Goal: Information Seeking & Learning: Learn about a topic

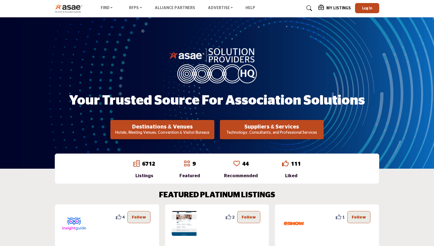
scroll to position [21, 0]
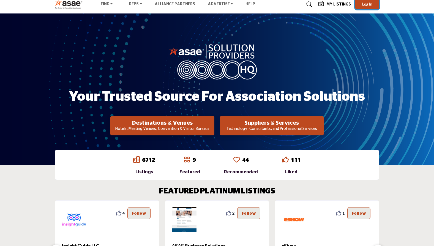
click at [364, 6] on span "Log In" at bounding box center [367, 4] width 10 height 5
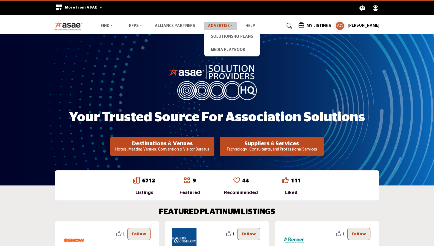
click at [215, 26] on link "Advertise" at bounding box center [220, 26] width 33 height 8
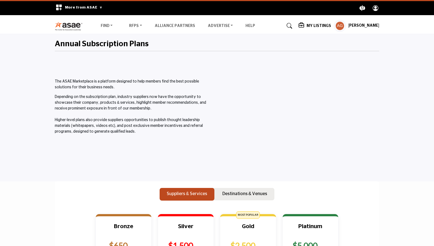
click at [325, 26] on h5 "My Listings" at bounding box center [318, 25] width 24 height 5
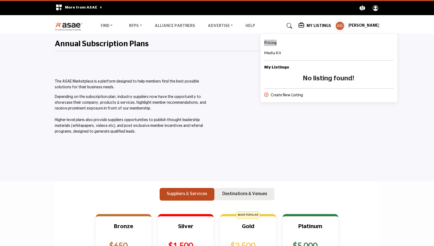
click at [276, 44] on span "Pricing" at bounding box center [270, 42] width 12 height 5
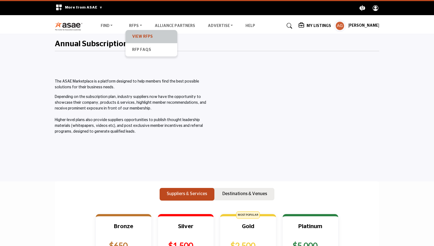
click at [139, 34] on link "View RFPs" at bounding box center [151, 37] width 46 height 8
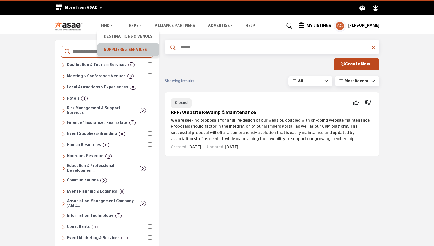
click at [107, 48] on link "Suppliers & Services" at bounding box center [128, 50] width 56 height 8
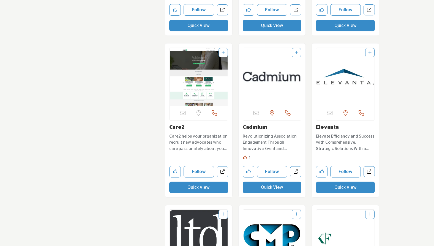
scroll to position [2080, 0]
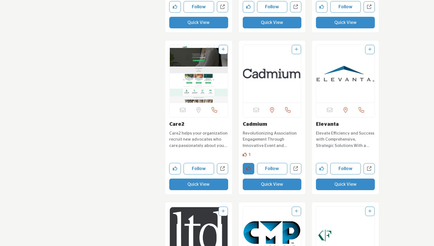
click at [250, 170] on icon "Like company" at bounding box center [248, 168] width 4 height 4
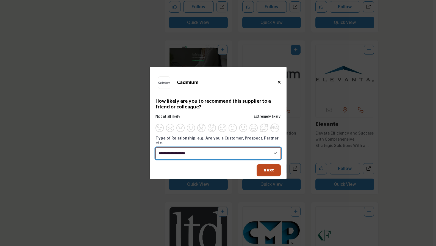
click at [251, 152] on select "**********" at bounding box center [218, 153] width 125 height 12
select select "********"
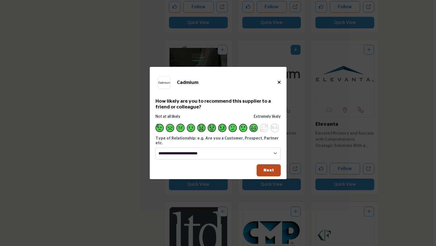
click at [255, 131] on span "Supplier Rating and Recommendation Modal for Cadmium" at bounding box center [254, 128] width 8 height 8
click at [263, 168] on button "Next" at bounding box center [269, 170] width 24 height 12
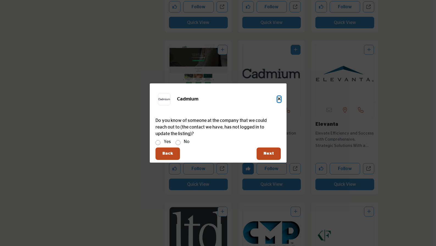
click at [280, 99] on icon "Close" at bounding box center [279, 98] width 3 height 4
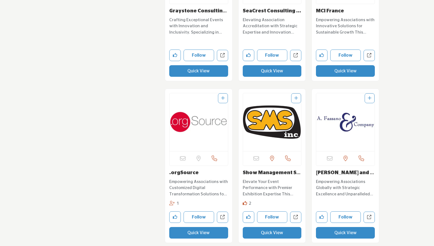
scroll to position [4284, 0]
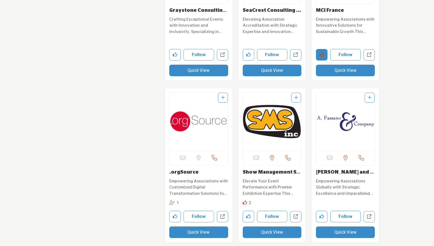
click at [325, 55] on button "Like company" at bounding box center [322, 55] width 12 height 12
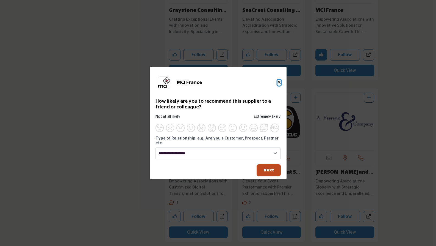
click at [278, 84] on icon "Close" at bounding box center [279, 82] width 3 height 4
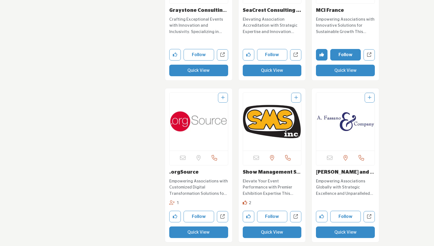
click at [340, 55] on button "Follow" at bounding box center [345, 55] width 31 height 12
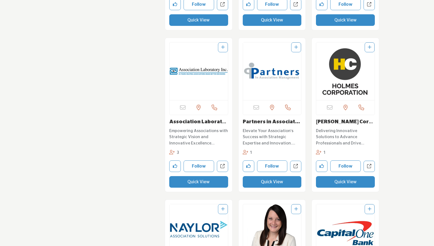
scroll to position [5625, 0]
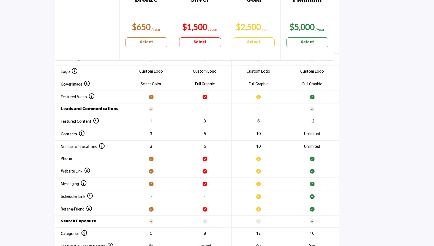
scroll to position [642, 0]
